Goal: Transaction & Acquisition: Purchase product/service

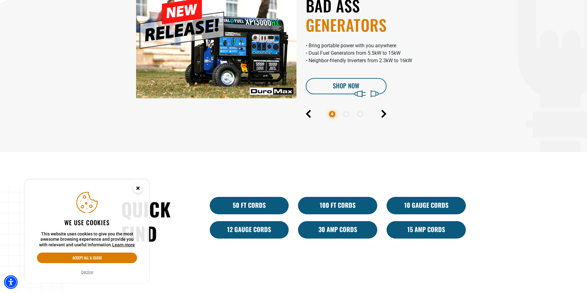
scroll to position [373, 0]
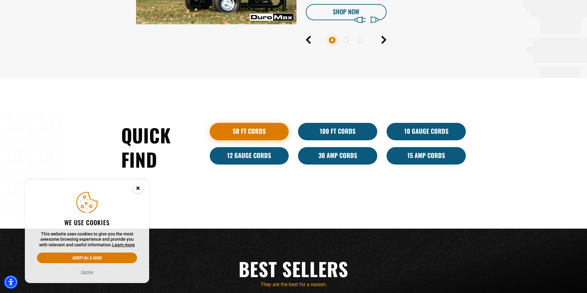
click at [245, 135] on link "50 ft cords" at bounding box center [249, 131] width 79 height 17
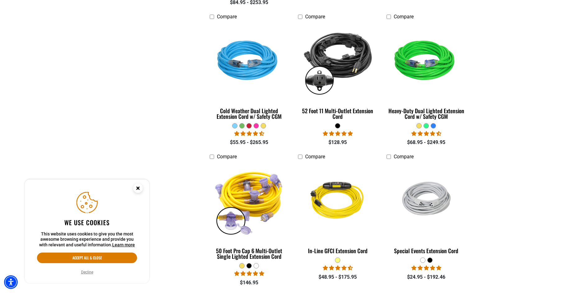
scroll to position [466, 0]
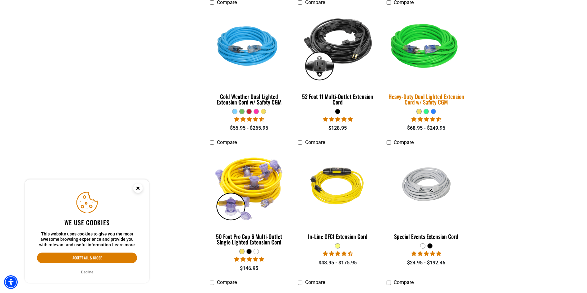
click at [423, 98] on div "Heavy-Duty Dual Lighted Extension Cord w/ Safety CGM" at bounding box center [426, 99] width 79 height 11
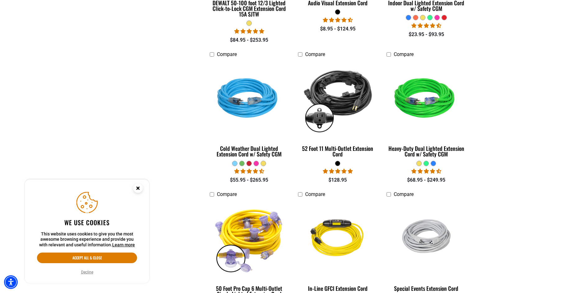
scroll to position [435, 0]
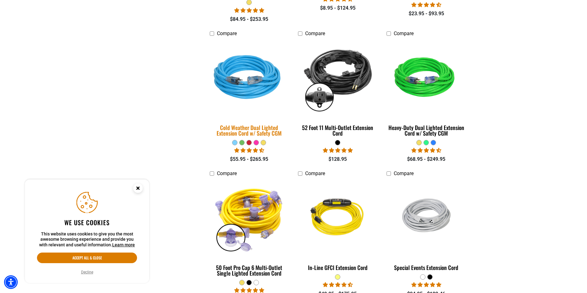
click at [256, 132] on div "Cold Weather Dual Lighted Extension Cord w/ Safety CGM" at bounding box center [249, 130] width 79 height 11
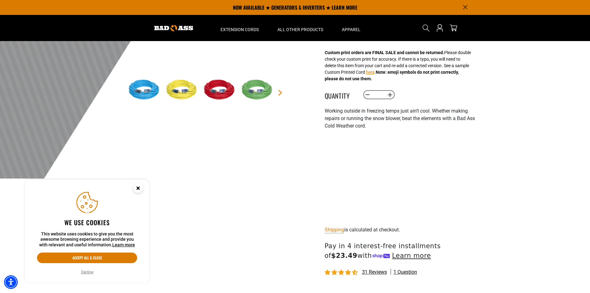
scroll to position [93, 0]
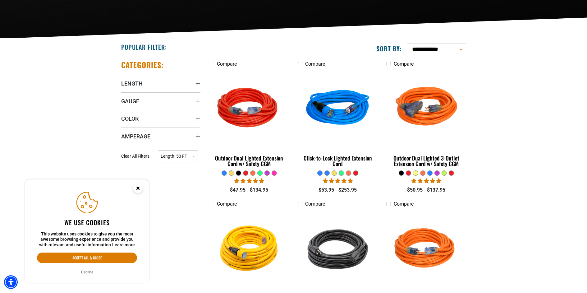
scroll to position [124, 0]
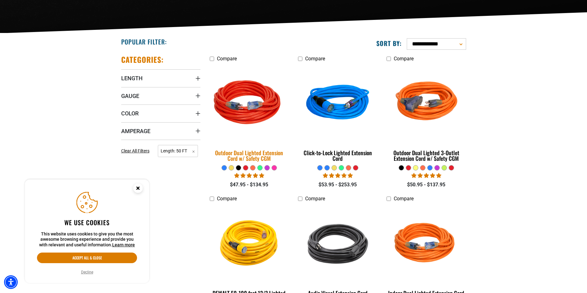
click at [254, 154] on div "Outdoor Dual Lighted Extension Cord w/ Safety CGM" at bounding box center [249, 155] width 79 height 11
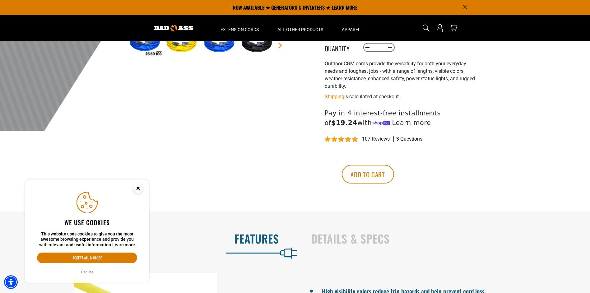
scroll to position [155, 0]
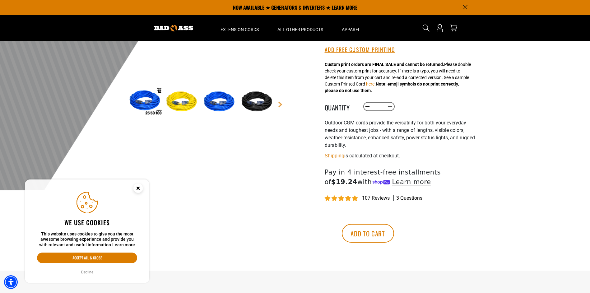
click at [375, 199] on span "107 reviews" at bounding box center [376, 198] width 28 height 6
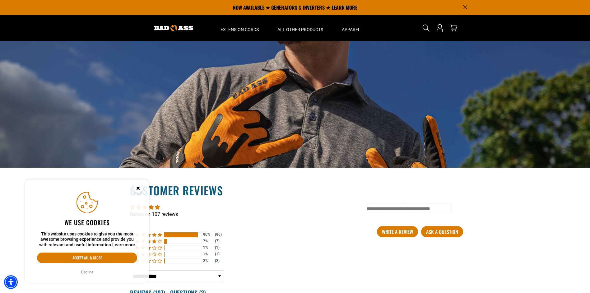
scroll to position [870, 0]
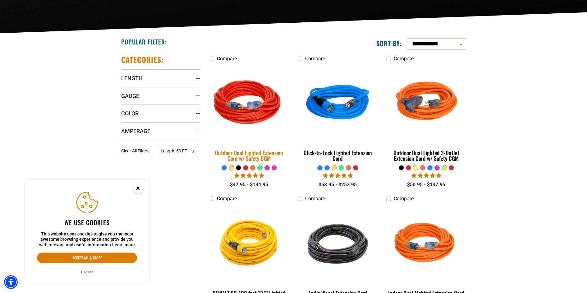
click at [258, 155] on div "Outdoor Dual Lighted Extension Cord w/ Safety CGM" at bounding box center [249, 155] width 79 height 11
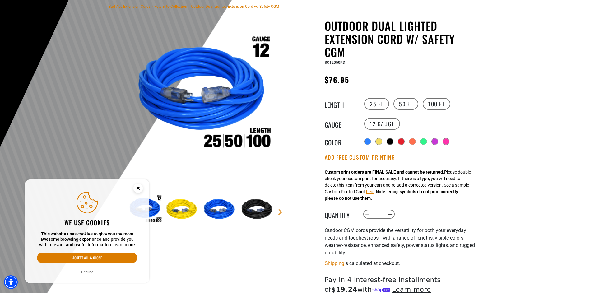
scroll to position [62, 0]
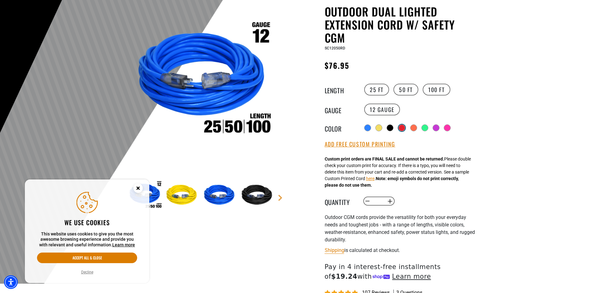
click at [401, 128] on div at bounding box center [402, 128] width 6 height 6
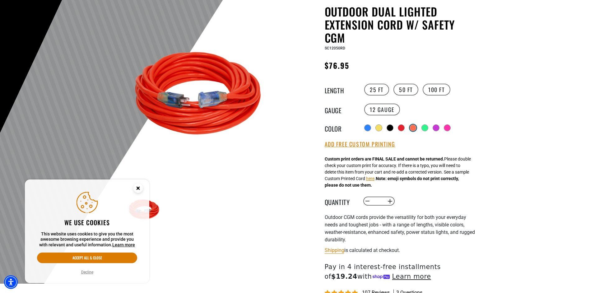
click at [416, 129] on div at bounding box center [413, 128] width 6 height 6
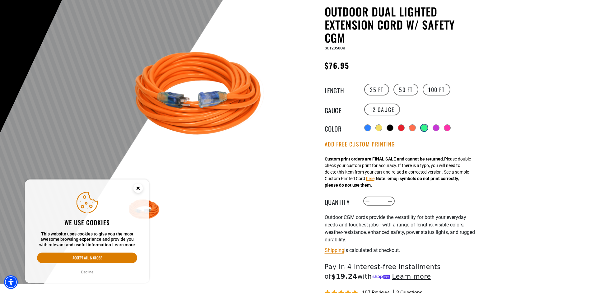
click at [424, 128] on div at bounding box center [424, 128] width 6 height 6
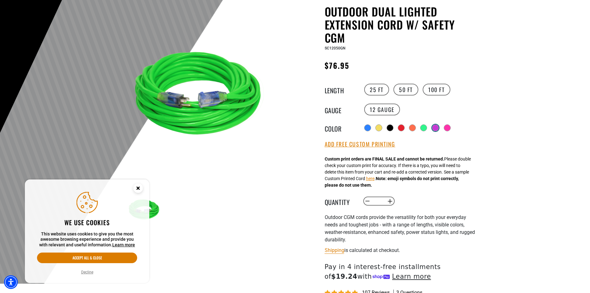
click at [438, 128] on div at bounding box center [435, 128] width 6 height 6
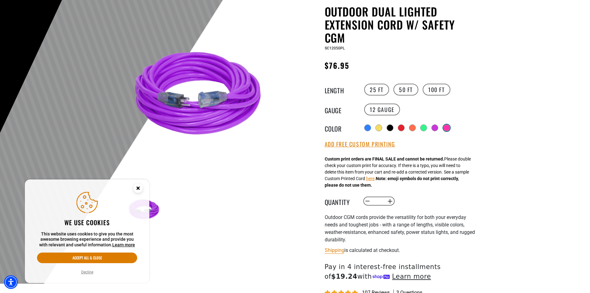
click at [446, 128] on div at bounding box center [446, 127] width 7 height 7
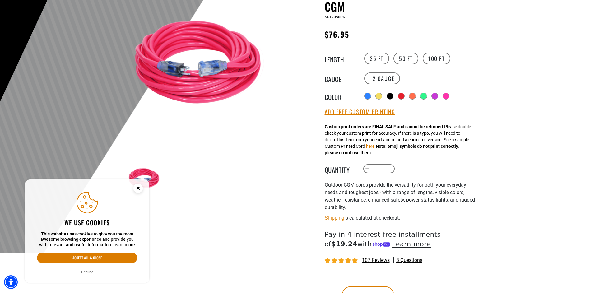
scroll to position [124, 0]
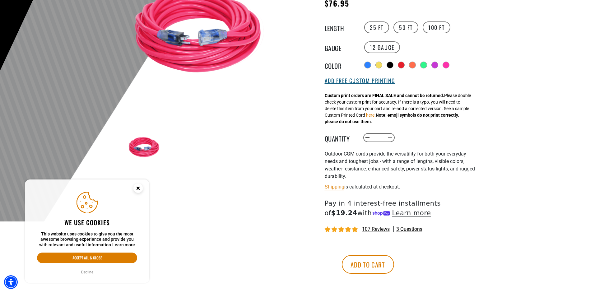
click at [358, 83] on button "Add Free Custom Printing" at bounding box center [360, 80] width 71 height 7
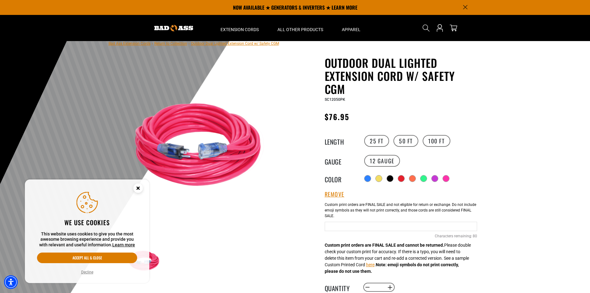
scroll to position [0, 0]
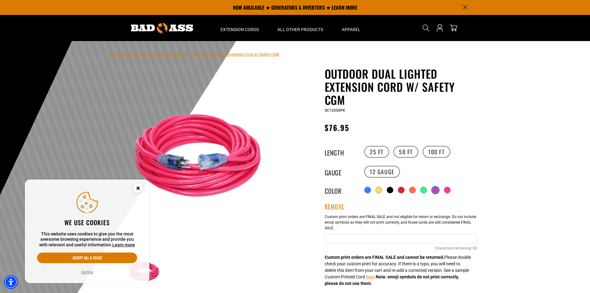
click at [437, 190] on div at bounding box center [435, 190] width 6 height 6
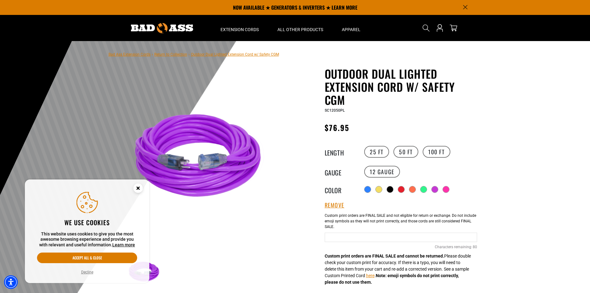
scroll to position [31, 0]
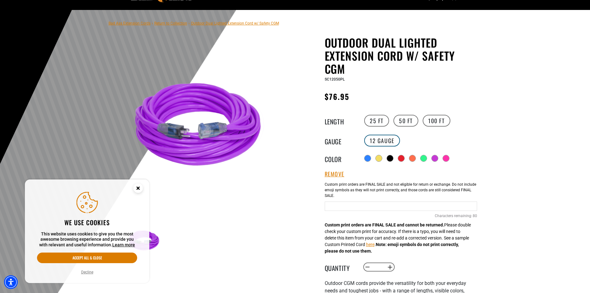
click at [384, 141] on label "12 Gauge" at bounding box center [382, 141] width 36 height 12
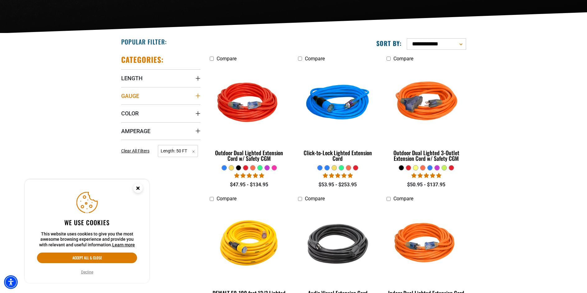
click at [178, 99] on summary "Gauge" at bounding box center [160, 95] width 79 height 17
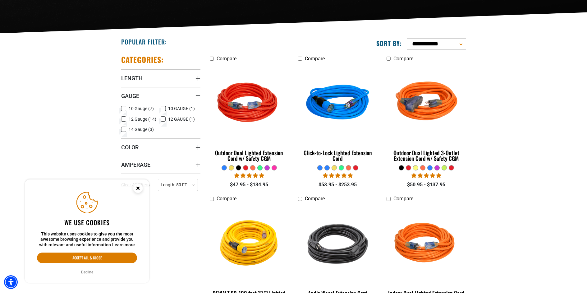
click at [124, 129] on icon at bounding box center [123, 129] width 5 height 8
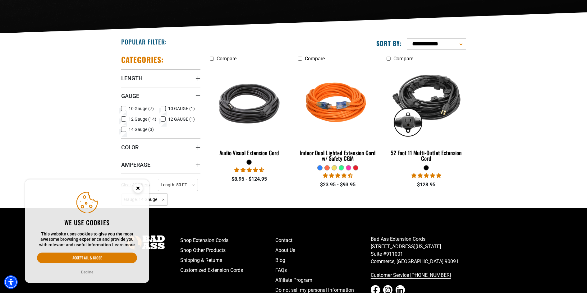
click at [124, 120] on icon at bounding box center [123, 119] width 5 height 8
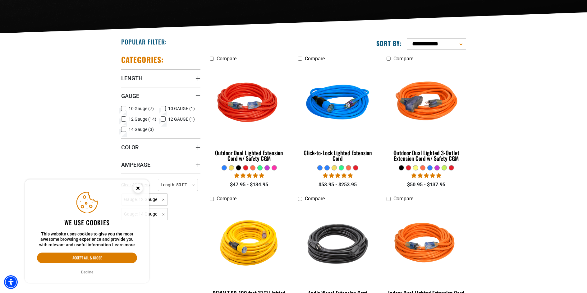
click at [123, 129] on icon at bounding box center [124, 129] width 4 height 3
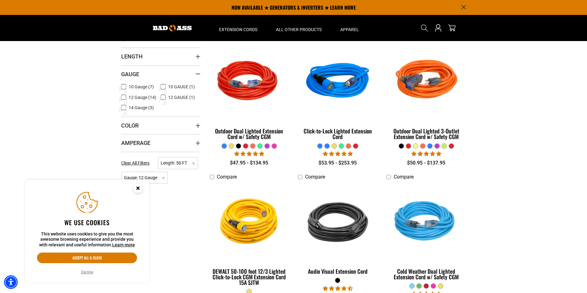
scroll to position [124, 0]
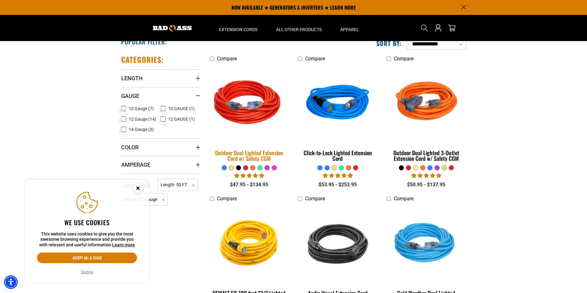
click at [254, 156] on div "Outdoor Dual Lighted Extension Cord w/ Safety CGM" at bounding box center [249, 155] width 79 height 11
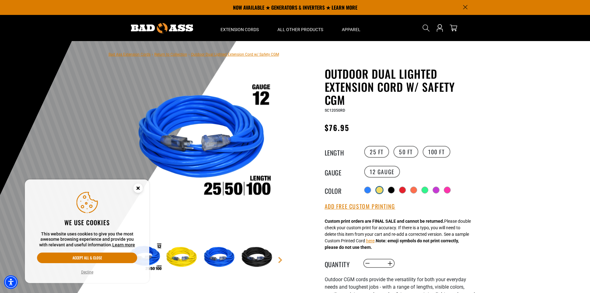
click at [378, 189] on div at bounding box center [379, 190] width 6 height 6
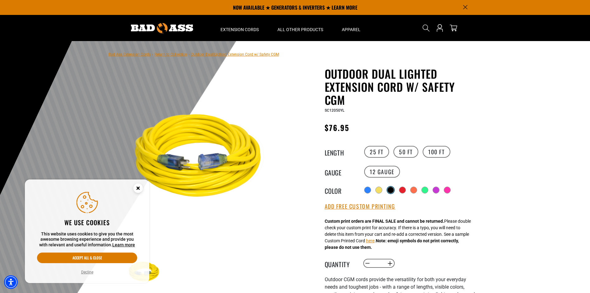
click at [391, 191] on div at bounding box center [390, 190] width 6 height 6
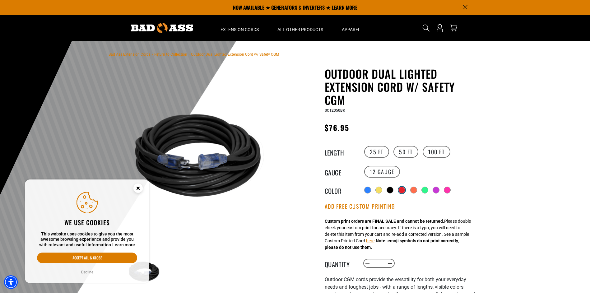
click at [404, 191] on div at bounding box center [402, 190] width 6 height 6
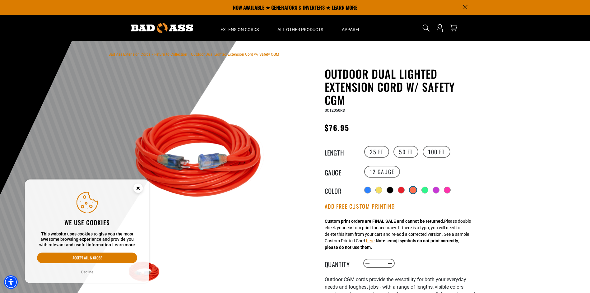
click at [416, 190] on div at bounding box center [413, 190] width 6 height 6
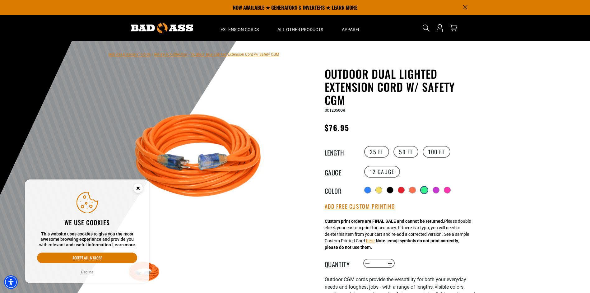
click at [424, 190] on div at bounding box center [424, 190] width 6 height 6
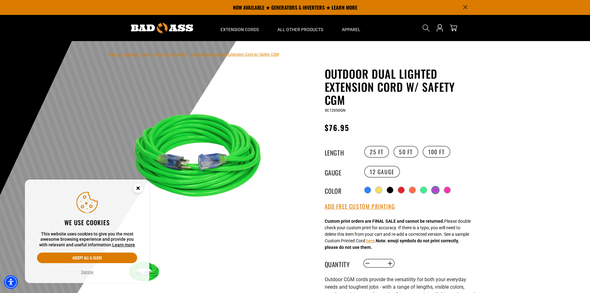
click at [438, 190] on div at bounding box center [435, 190] width 6 height 6
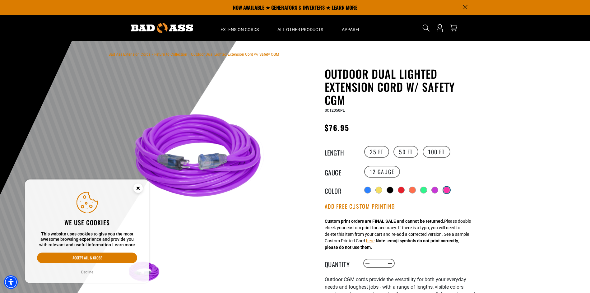
click at [447, 190] on div at bounding box center [446, 190] width 6 height 6
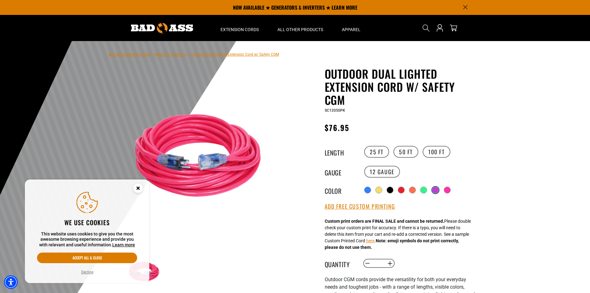
click at [435, 190] on div at bounding box center [435, 190] width 6 height 6
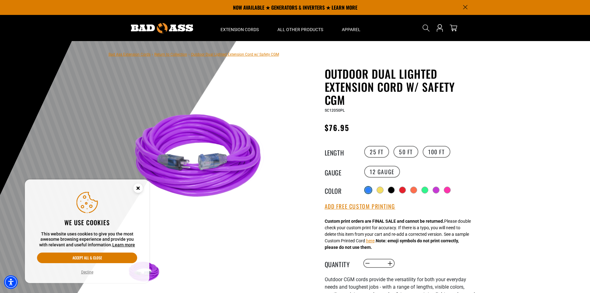
click at [368, 189] on div at bounding box center [368, 190] width 6 height 6
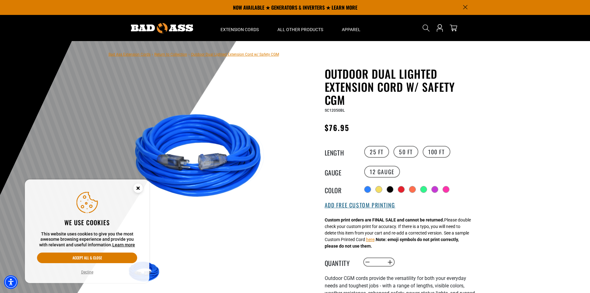
click at [355, 205] on button "Add Free Custom Printing" at bounding box center [360, 205] width 71 height 7
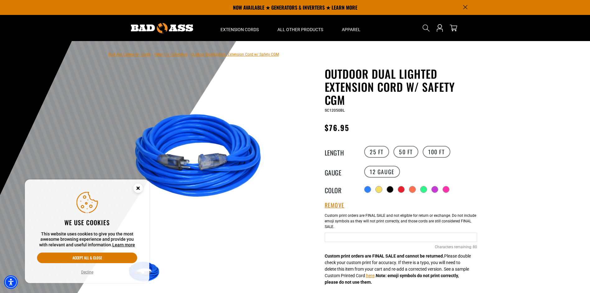
click at [343, 241] on input "text" at bounding box center [401, 237] width 152 height 9
drag, startPoint x: 328, startPoint y: 239, endPoint x: 317, endPoint y: 240, distance: 10.7
click at [317, 240] on div "Outdoor Dual Lighted Extension Cord w/ Safety CGM Outdoor Dual Lighted Extensio…" at bounding box center [388, 264] width 177 height 395
type input "**********"
click at [307, 239] on div "Outdoor Dual Lighted Extension Cord w/ Safety CGM Outdoor Dual Lighted Extensio…" at bounding box center [388, 264] width 177 height 395
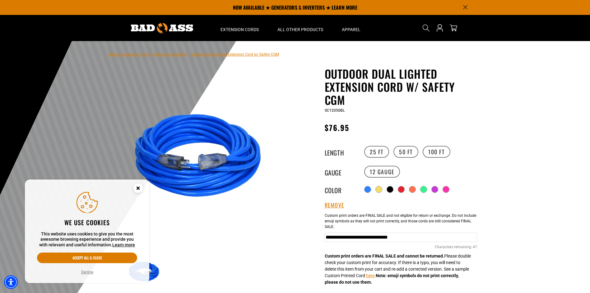
scroll to position [0, 21]
click at [472, 239] on input "**********" at bounding box center [401, 237] width 152 height 9
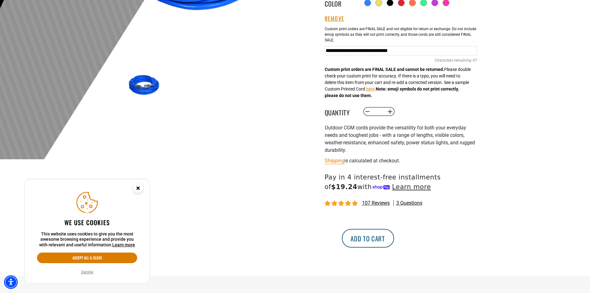
scroll to position [0, 0]
click at [394, 243] on button "Add to cart" at bounding box center [368, 238] width 52 height 19
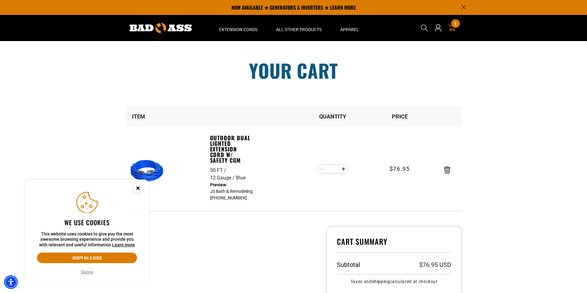
click at [88, 274] on button "Decline" at bounding box center [87, 272] width 16 height 6
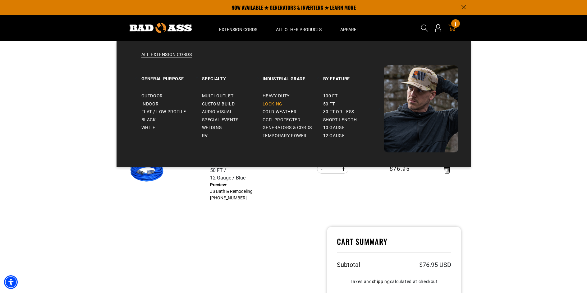
click at [276, 105] on span "Locking" at bounding box center [273, 104] width 20 height 6
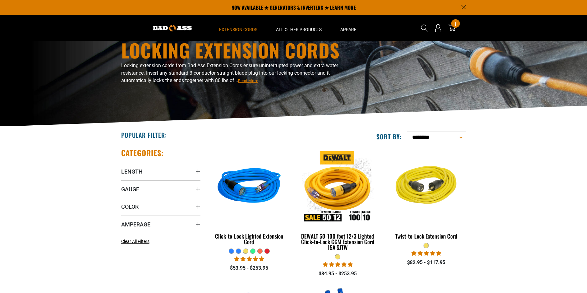
scroll to position [62, 0]
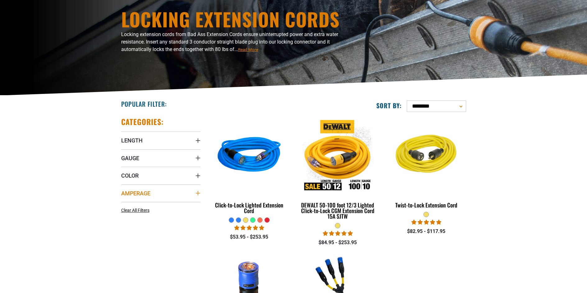
click at [161, 196] on summary "Amperage" at bounding box center [160, 192] width 79 height 17
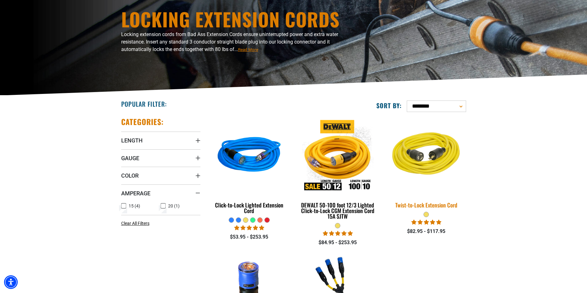
click at [414, 204] on div "Twist-to-Lock Extension Cord" at bounding box center [426, 205] width 79 height 6
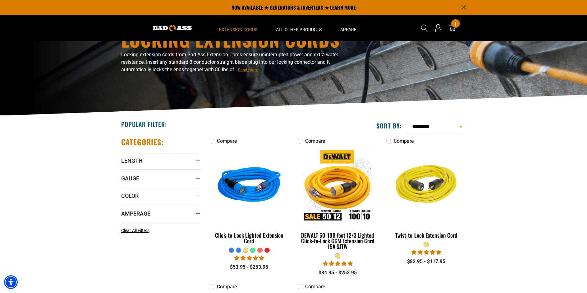
scroll to position [31, 0]
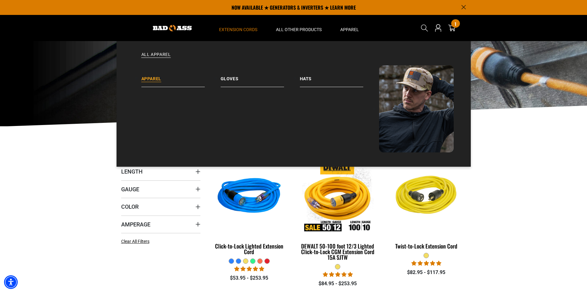
click at [155, 80] on link "Apparel" at bounding box center [180, 76] width 79 height 22
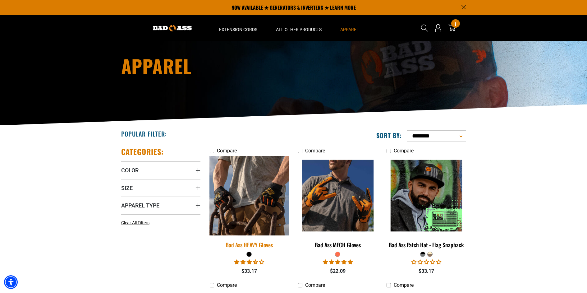
scroll to position [31, 0]
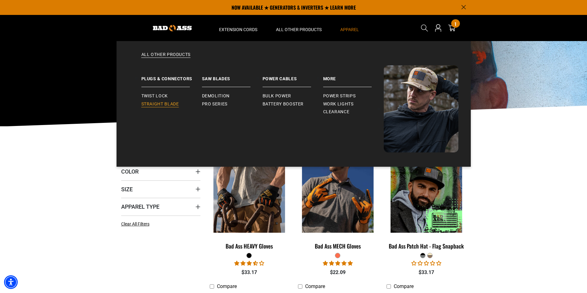
click at [166, 104] on span "Straight Blade" at bounding box center [160, 104] width 38 height 6
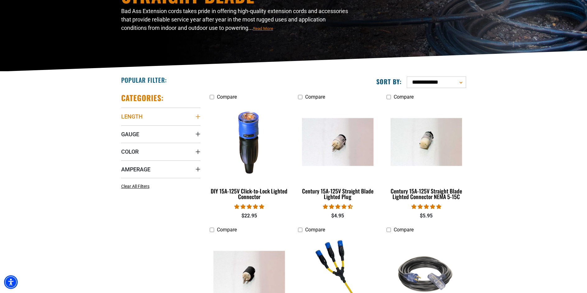
scroll to position [93, 0]
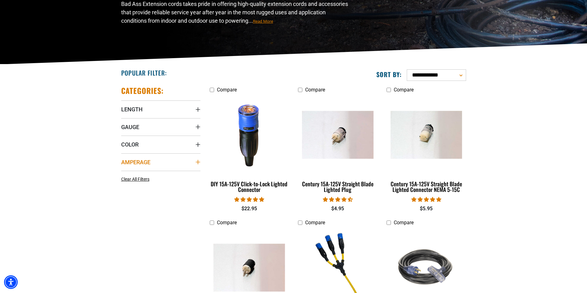
click at [164, 164] on summary "Amperage" at bounding box center [160, 161] width 79 height 17
click at [167, 175] on label "30 (1) 30 (1 product)" at bounding box center [181, 175] width 40 height 8
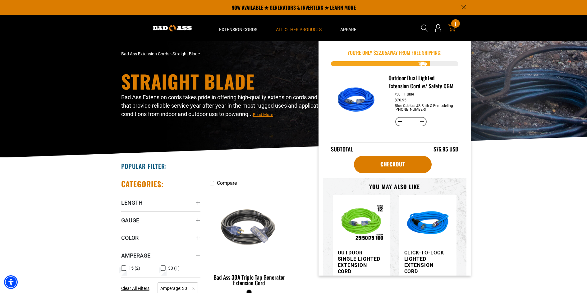
click at [456, 26] on span "1" at bounding box center [456, 23] width 2 height 5
